Goal: Transaction & Acquisition: Purchase product/service

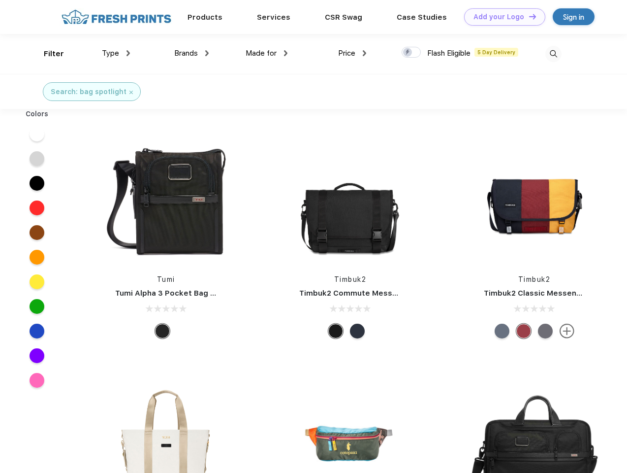
scroll to position [0, 0]
click at [501, 17] on link "Add your Logo Design Tool" at bounding box center [504, 16] width 81 height 17
click at [0, 0] on div "Design Tool" at bounding box center [0, 0] width 0 height 0
click at [528, 16] on link "Add your Logo Design Tool" at bounding box center [504, 16] width 81 height 17
click at [47, 54] on div "Filter" at bounding box center [54, 53] width 20 height 11
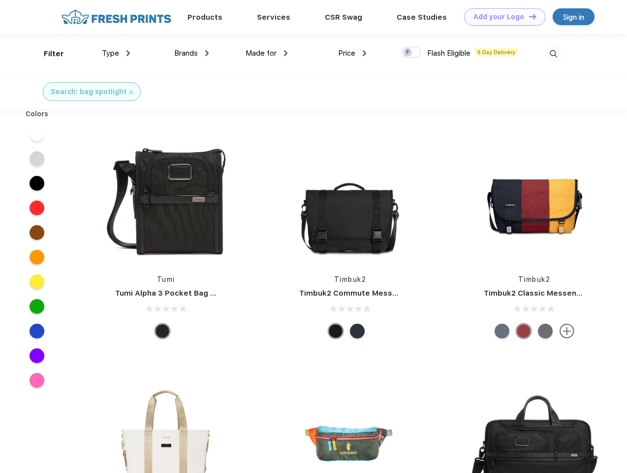
click at [116, 53] on span "Type" at bounding box center [110, 53] width 17 height 9
click at [192, 53] on span "Brands" at bounding box center [186, 53] width 24 height 9
click at [267, 53] on span "Made for" at bounding box center [261, 53] width 31 height 9
click at [352, 53] on span "Price" at bounding box center [346, 53] width 17 height 9
click at [412, 53] on div at bounding box center [411, 52] width 19 height 11
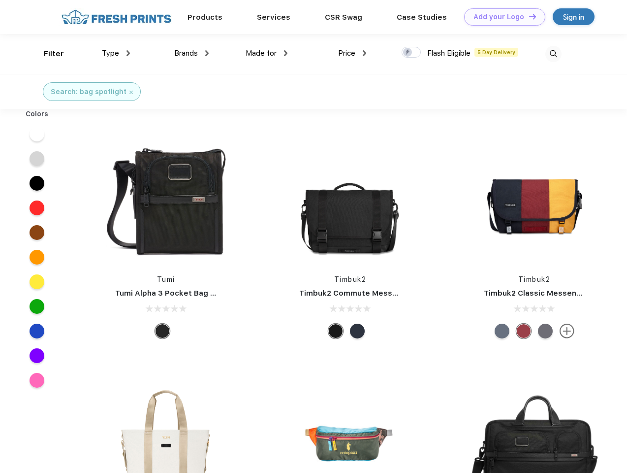
click at [408, 53] on input "checkbox" at bounding box center [405, 49] width 6 height 6
click at [553, 54] on img at bounding box center [553, 54] width 16 height 16
